Goal: Task Accomplishment & Management: Manage account settings

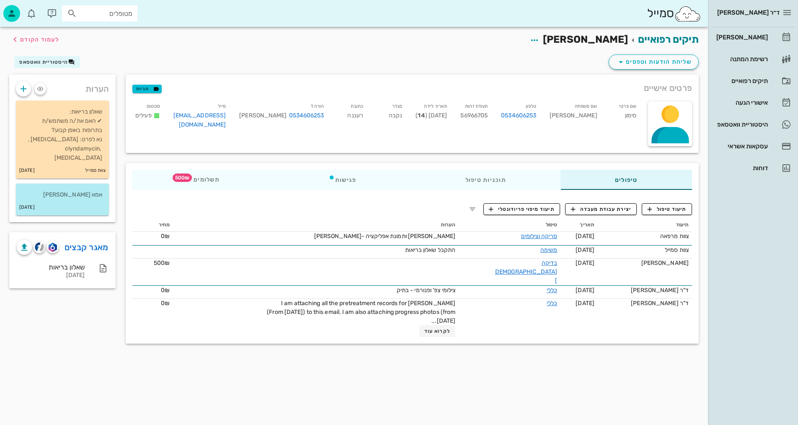
drag, startPoint x: 4, startPoint y: 379, endPoint x: 6, endPoint y: 388, distance: 9.4
click at [6, 388] on div "תיקים רפואיים [PERSON_NAME] לעמוד הקודם שליחת הודעות וטפסים היסטוריית וואטסאפ פ…" at bounding box center [354, 226] width 708 height 398
click at [28, 37] on span "לעמוד הקודם" at bounding box center [39, 39] width 39 height 7
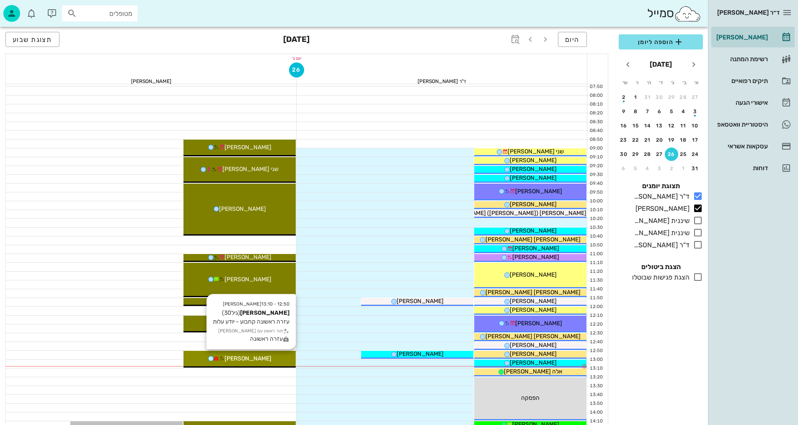
click at [254, 363] on div "12:50 - 13:10 [PERSON_NAME] [PERSON_NAME] (גיל 30 ) עזרה ראשונה קחבוע - יודע על…" at bounding box center [239, 359] width 112 height 17
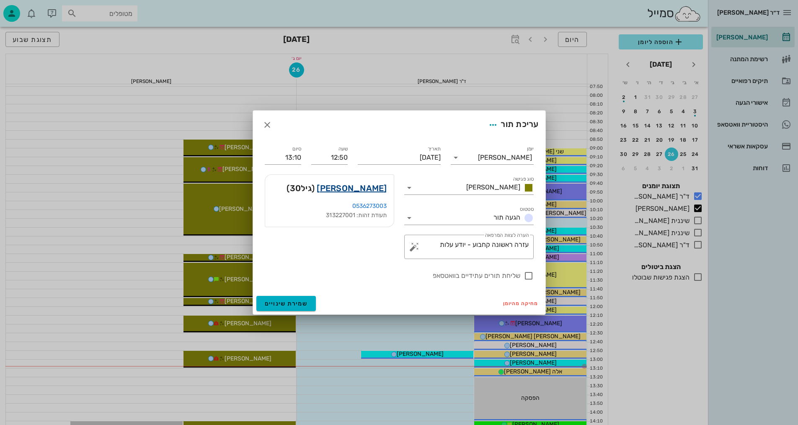
click at [379, 187] on link "[PERSON_NAME]" at bounding box center [352, 187] width 70 height 13
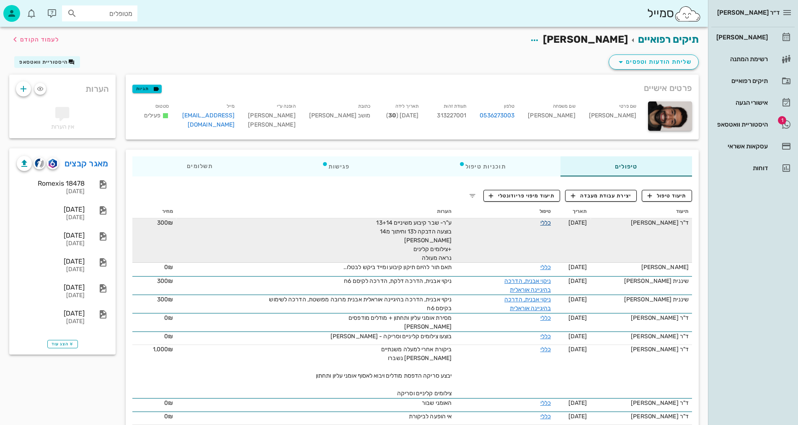
click at [546, 222] on link "כללי" at bounding box center [545, 222] width 10 height 7
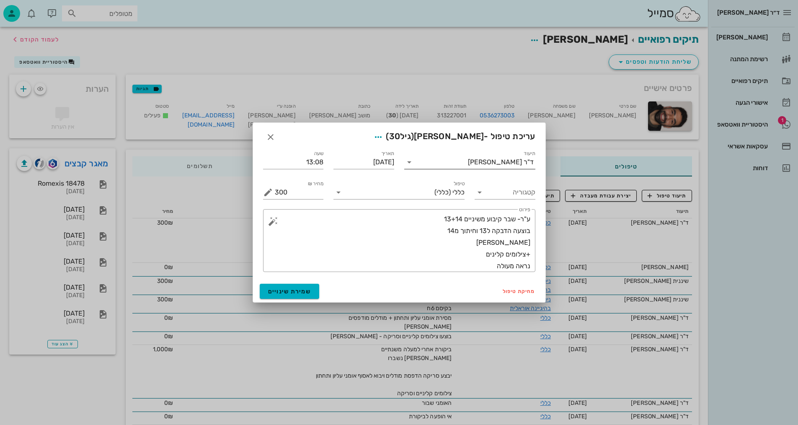
click at [514, 162] on div "ד"ר [PERSON_NAME]" at bounding box center [501, 162] width 66 height 8
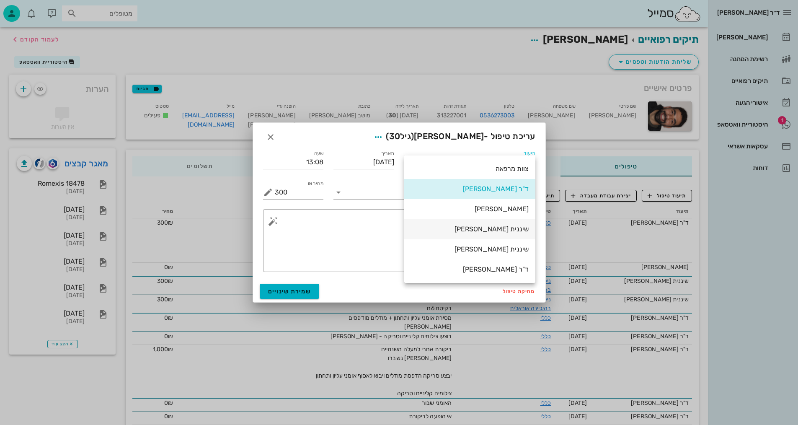
click at [516, 231] on div "שיננית [PERSON_NAME]" at bounding box center [470, 229] width 118 height 8
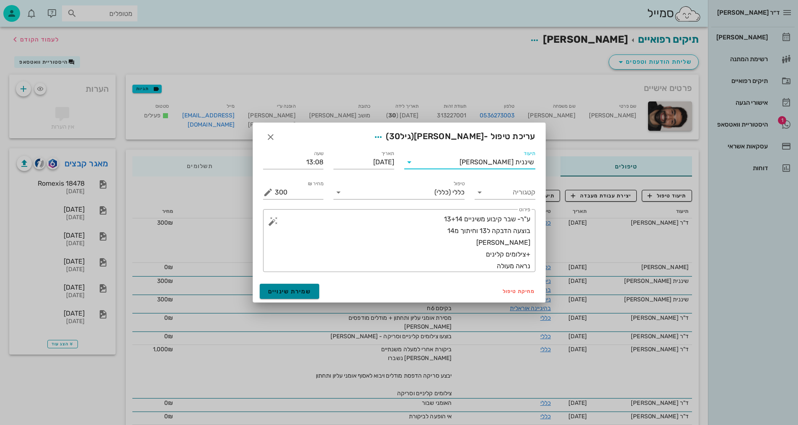
click at [291, 289] on span "שמירת שינויים" at bounding box center [289, 291] width 43 height 7
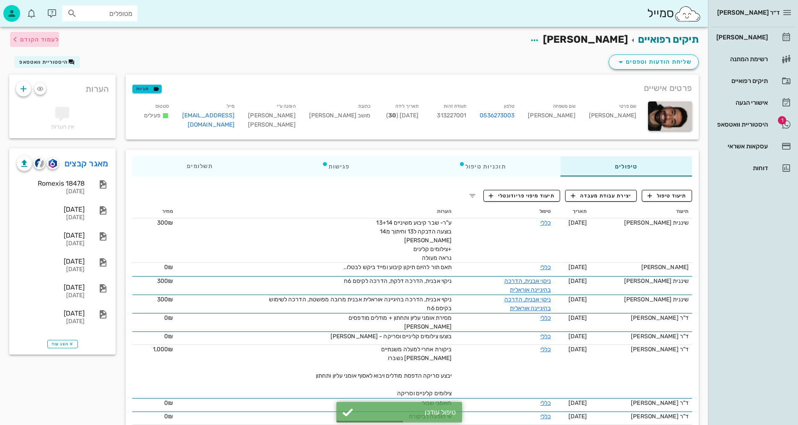
click at [18, 36] on icon "button" at bounding box center [15, 39] width 10 height 10
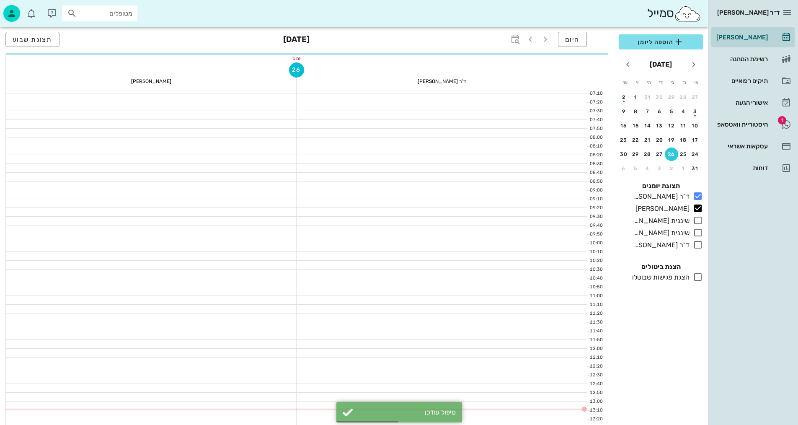
scroll to position [42, 0]
